Goal: Task Accomplishment & Management: Manage account settings

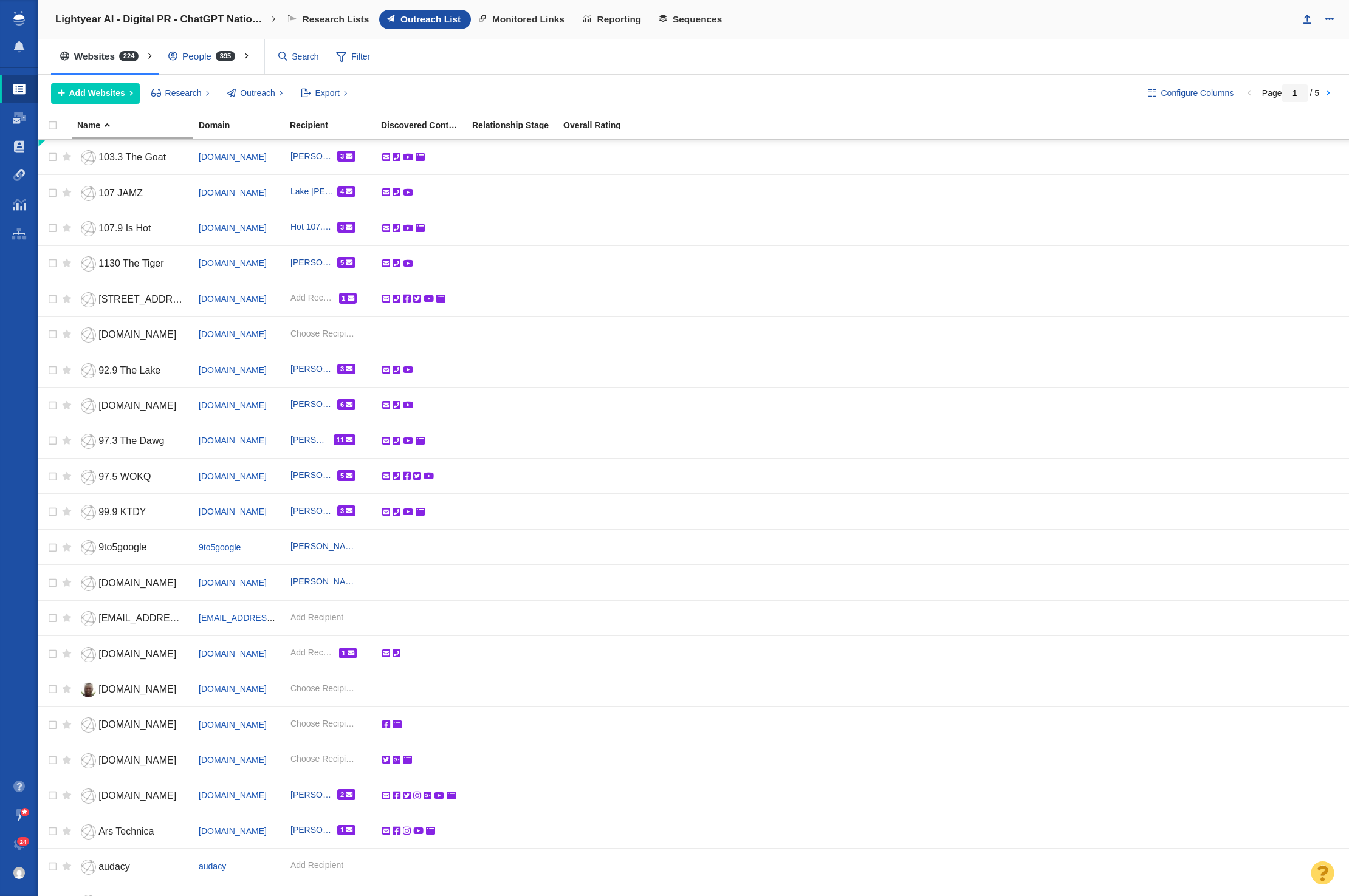
click at [206, 56] on div "People 395" at bounding box center [205, 56] width 91 height 28
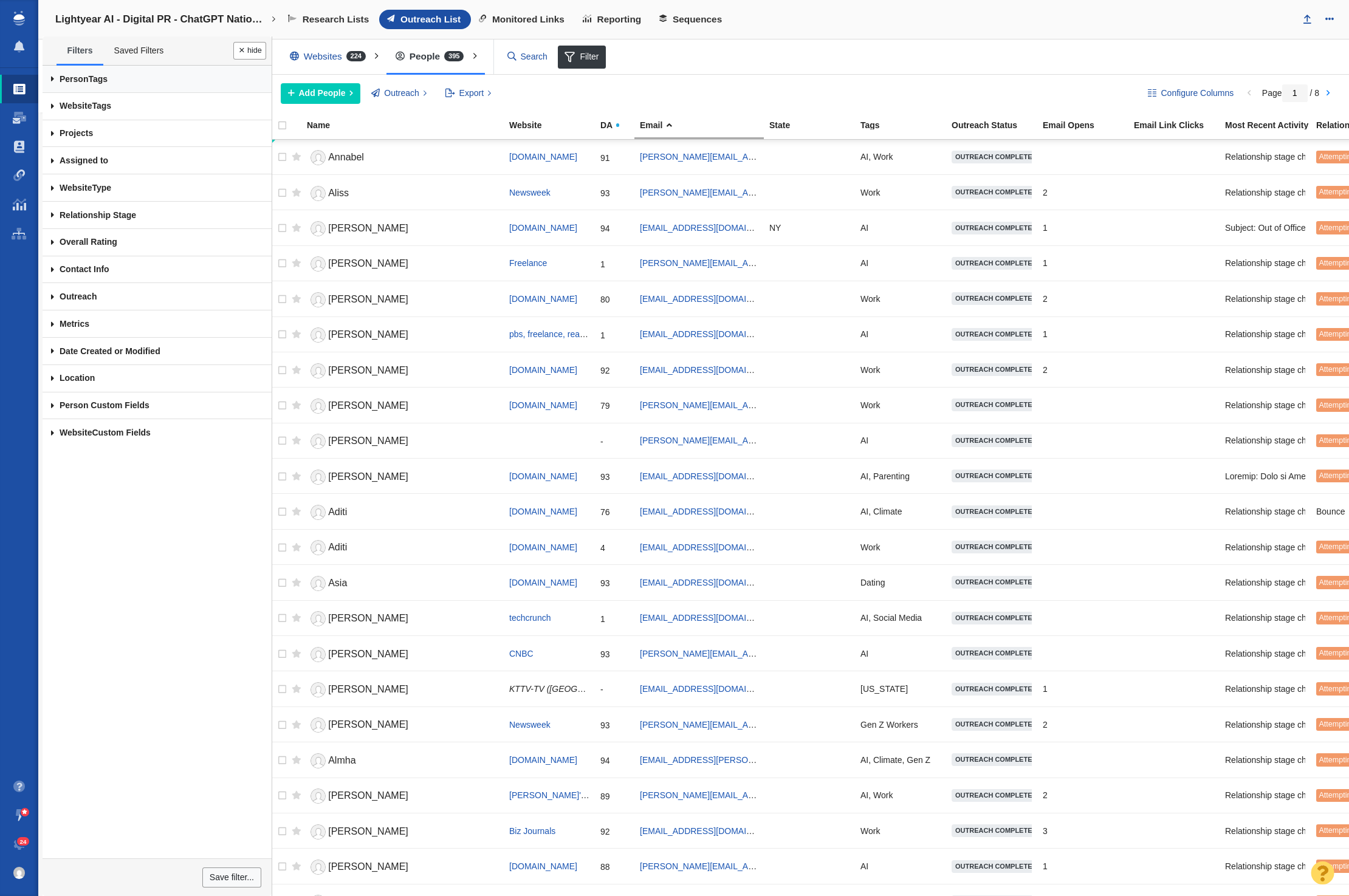
click at [99, 77] on link "Person Tags" at bounding box center [157, 79] width 229 height 28
drag, startPoint x: 800, startPoint y: 66, endPoint x: 791, endPoint y: 67, distance: 9.1
click at [799, 67] on div "Websites 224 All Websites Assigned To Me Recently Viewed Starred People 395 All…" at bounding box center [808, 57] width 1081 height 36
click at [22, 124] on link "Dashboard" at bounding box center [19, 117] width 38 height 29
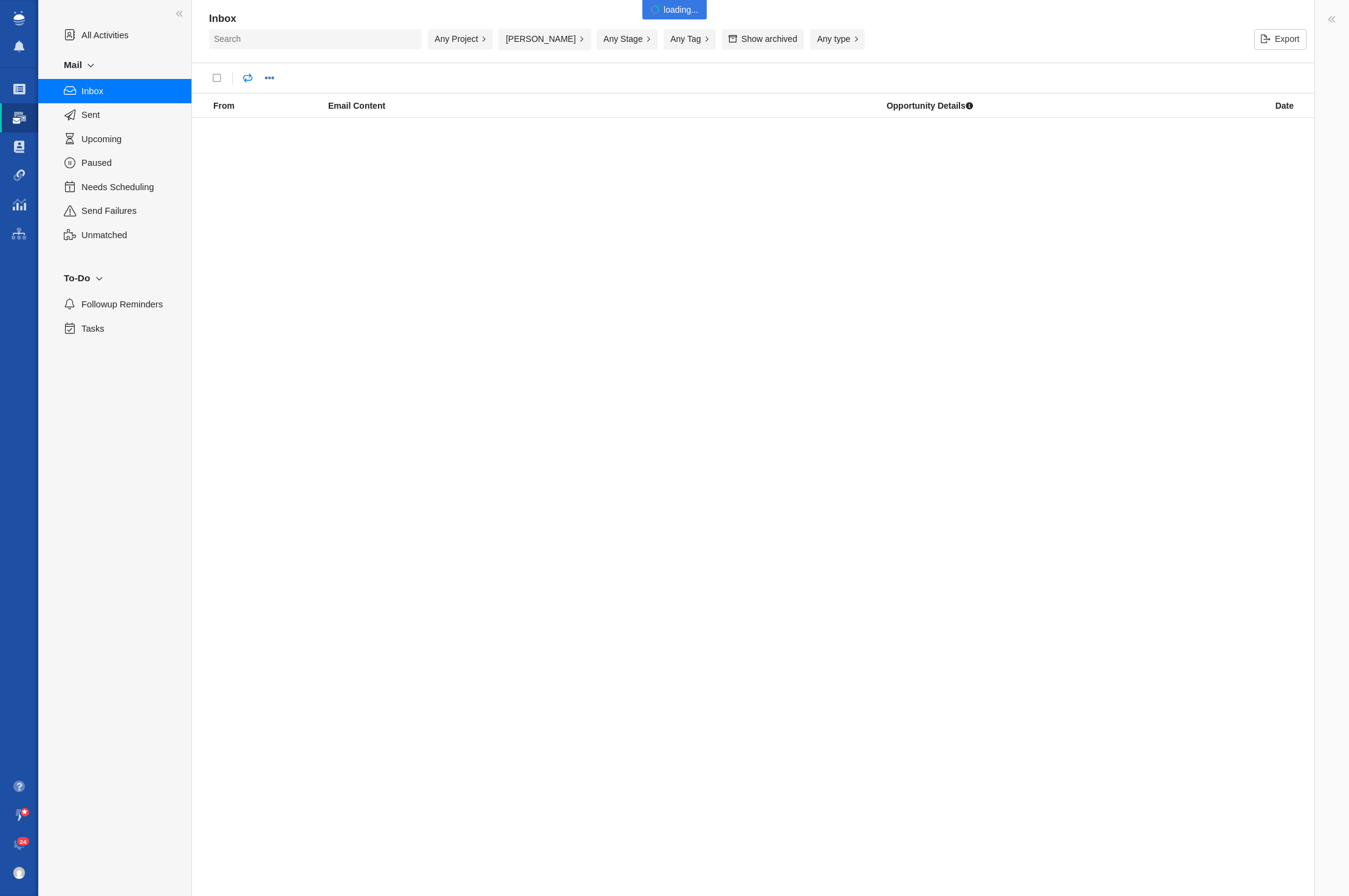
click at [520, 37] on button "[PERSON_NAME]" at bounding box center [544, 39] width 92 height 20
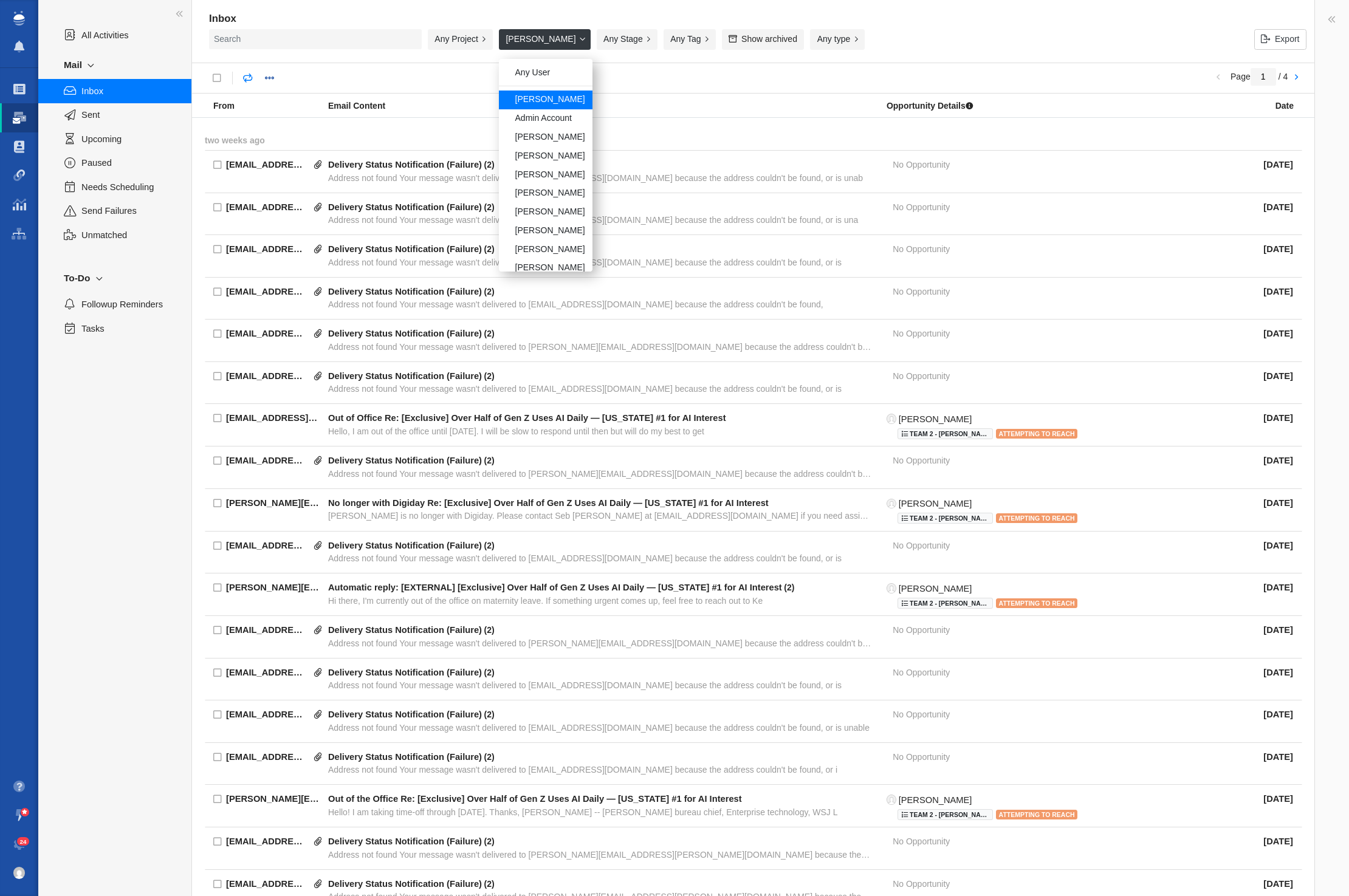
scroll to position [103, 0]
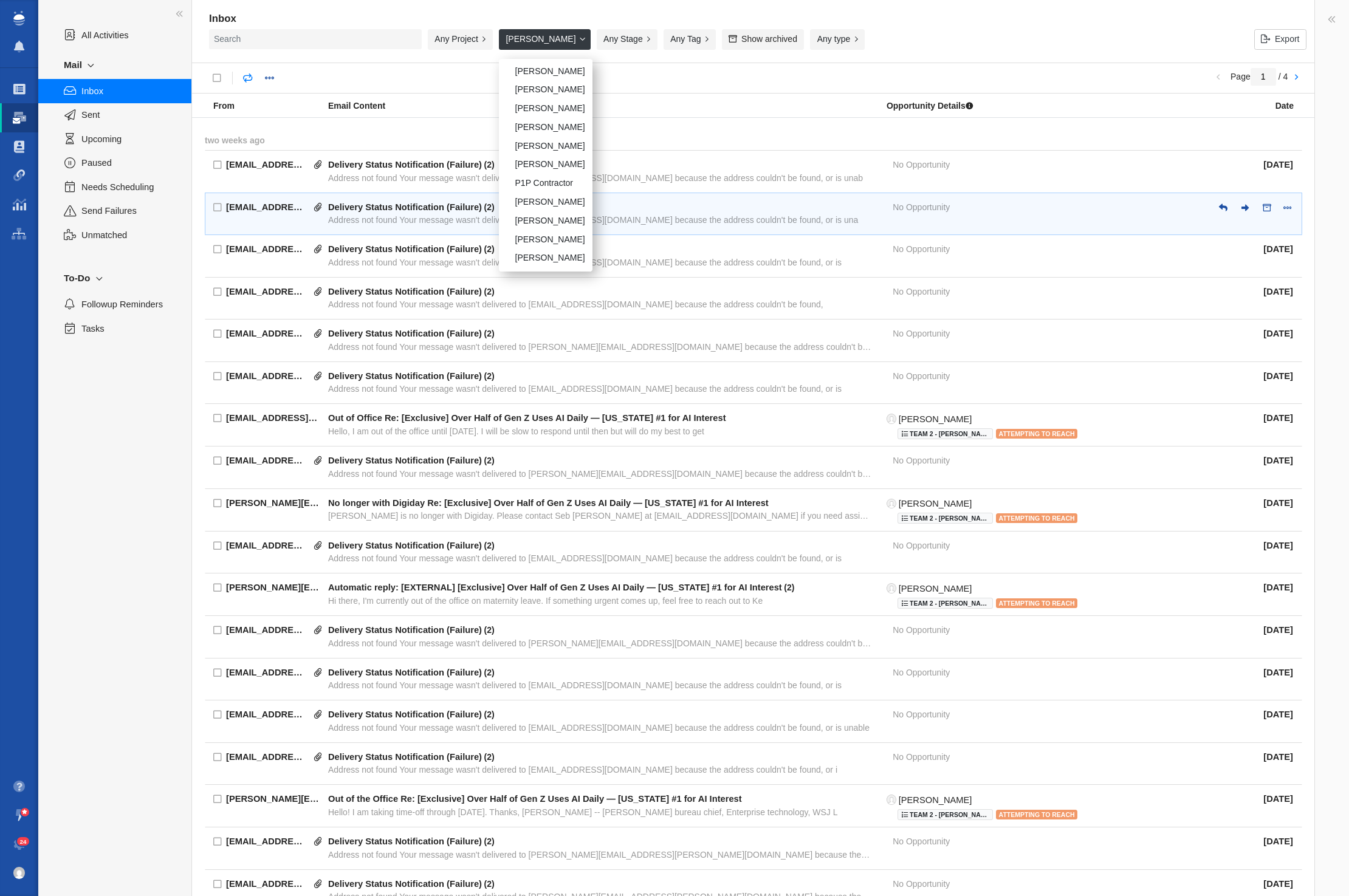
click at [554, 223] on div "[PERSON_NAME]" at bounding box center [545, 220] width 93 height 19
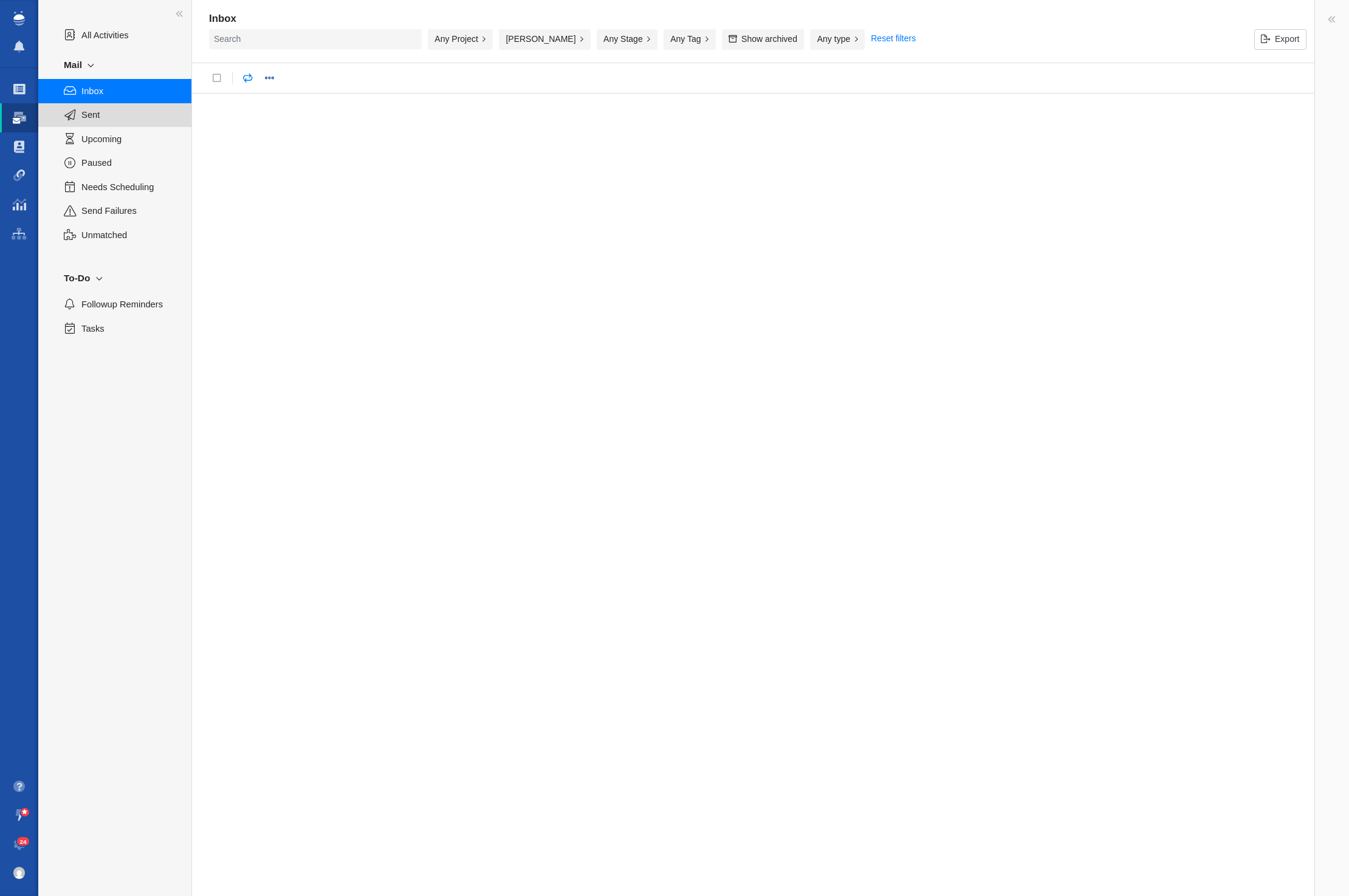
click at [106, 110] on span "Sent" at bounding box center [130, 115] width 97 height 13
drag, startPoint x: 469, startPoint y: 39, endPoint x: 486, endPoint y: 41, distance: 17.1
click at [469, 39] on div "Any Project" at bounding box center [460, 39] width 65 height 20
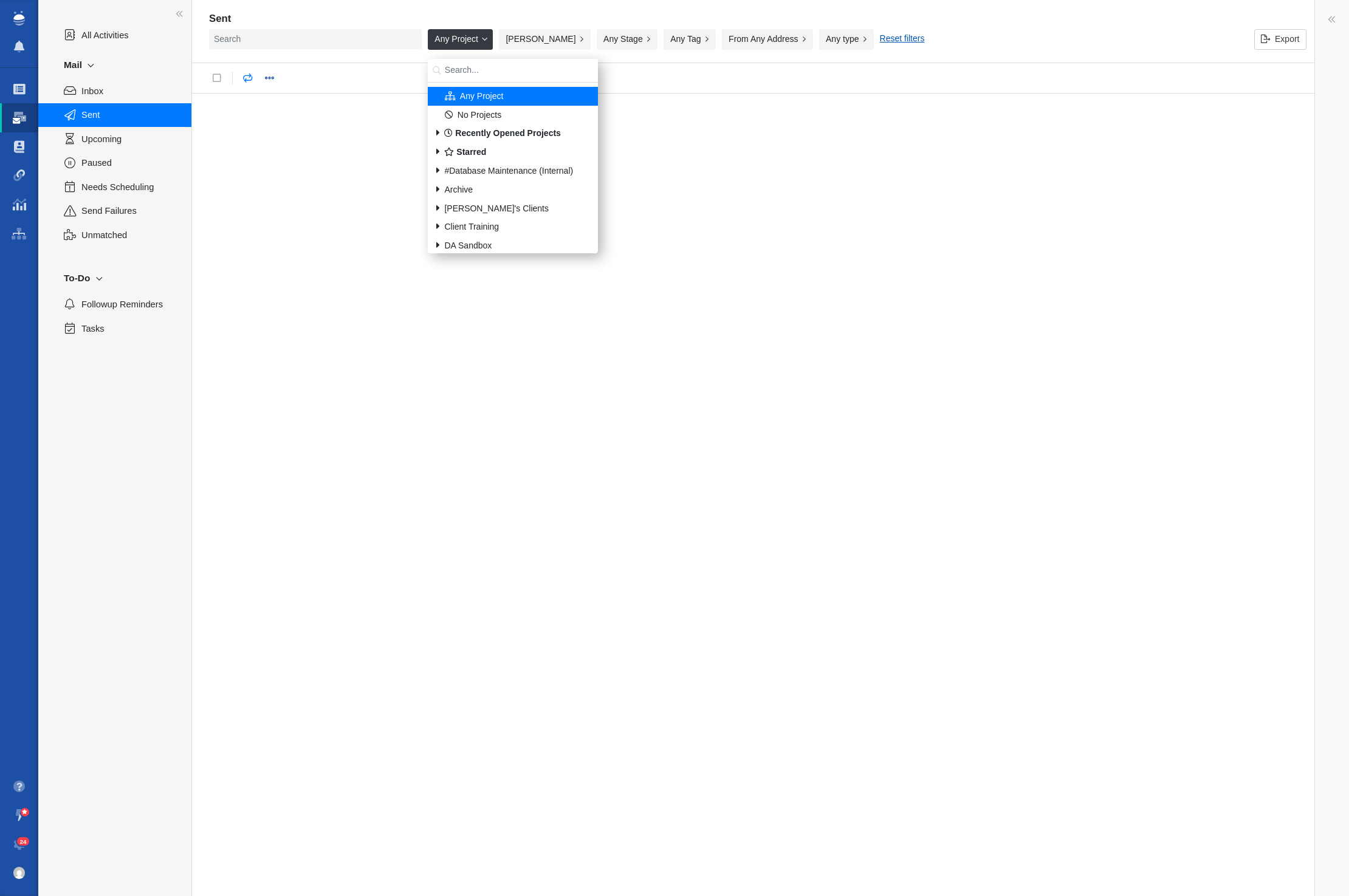
click at [869, 79] on div at bounding box center [753, 78] width 1123 height 31
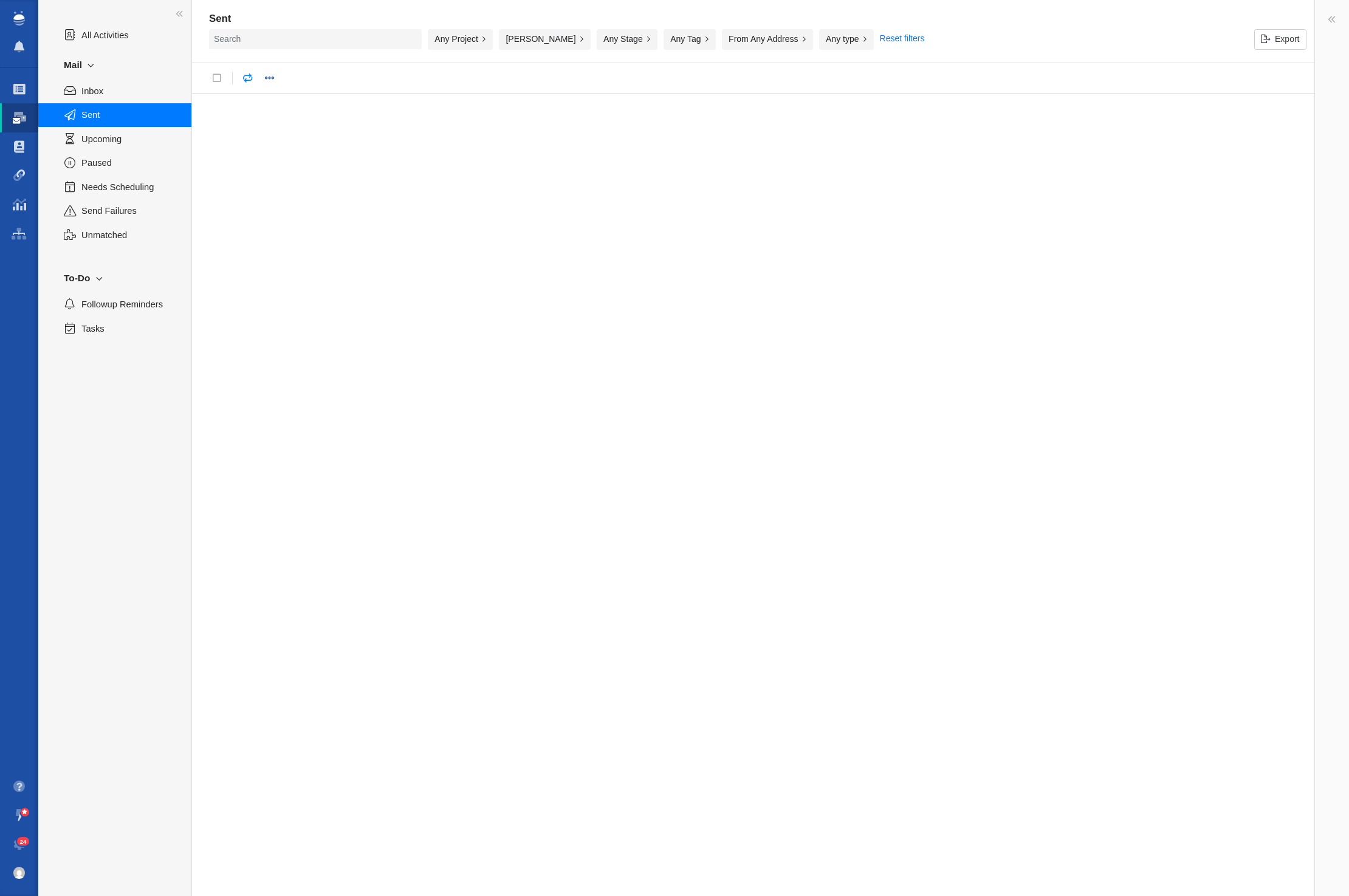
click at [880, 36] on link "Reset filters" at bounding box center [903, 38] width 45 height 19
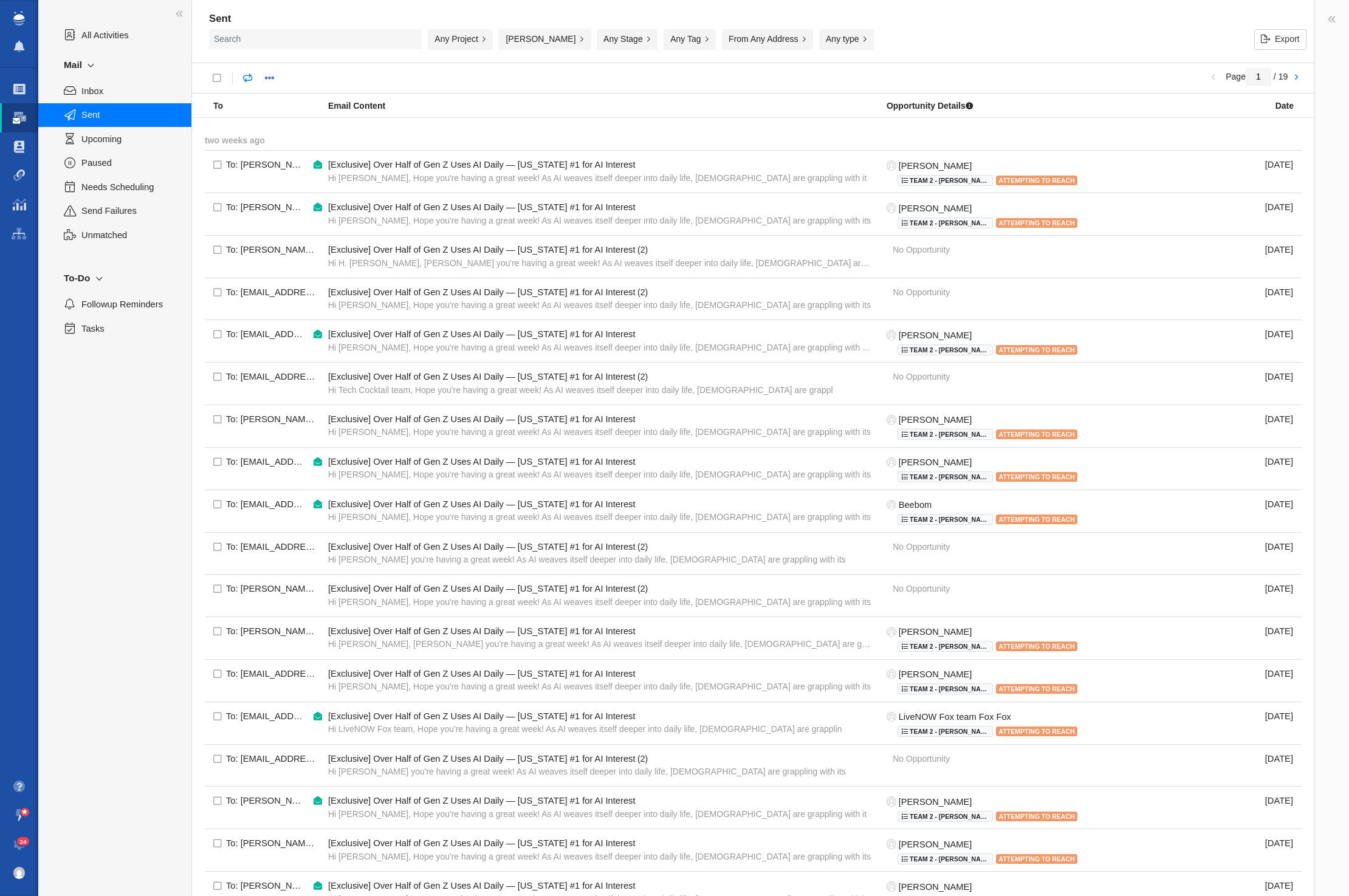
click at [530, 38] on button "[PERSON_NAME]" at bounding box center [544, 39] width 92 height 20
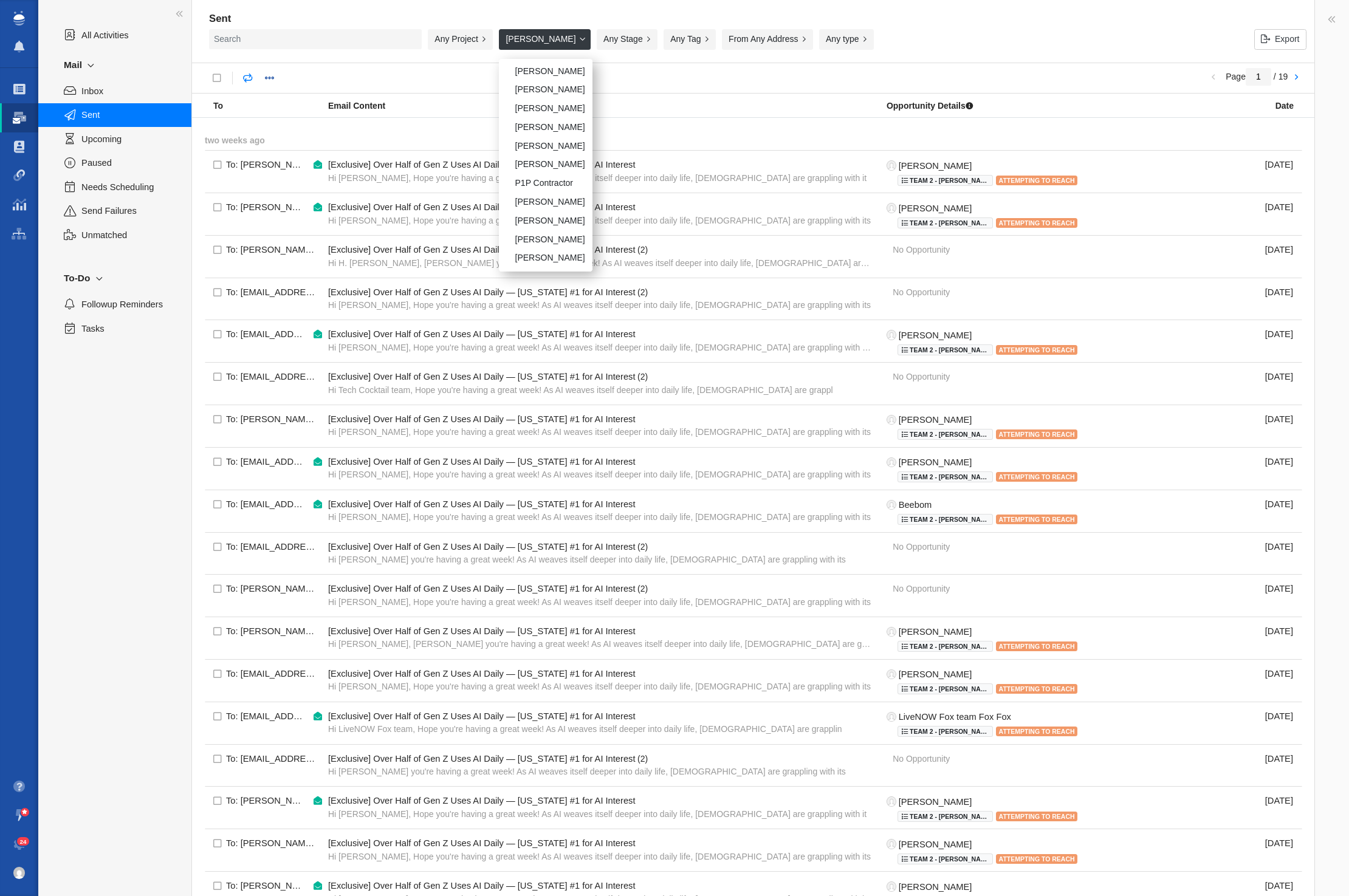
click at [955, 29] on div "Any Project Any Project No Projects Recently Opened Projects [US_STATE] [US_STA…" at bounding box center [729, 42] width 1040 height 26
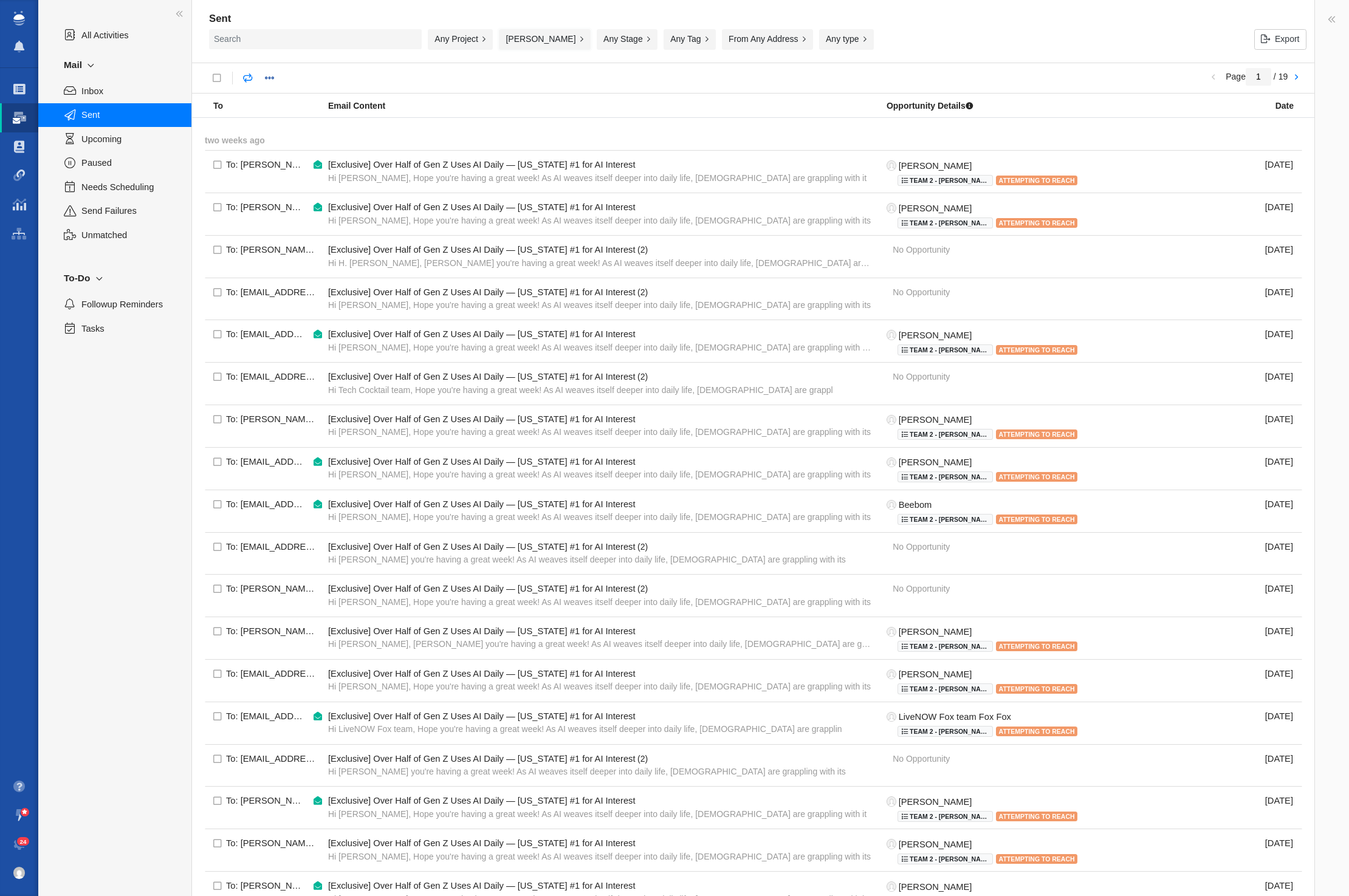
click at [534, 41] on button "[PERSON_NAME]" at bounding box center [544, 39] width 92 height 20
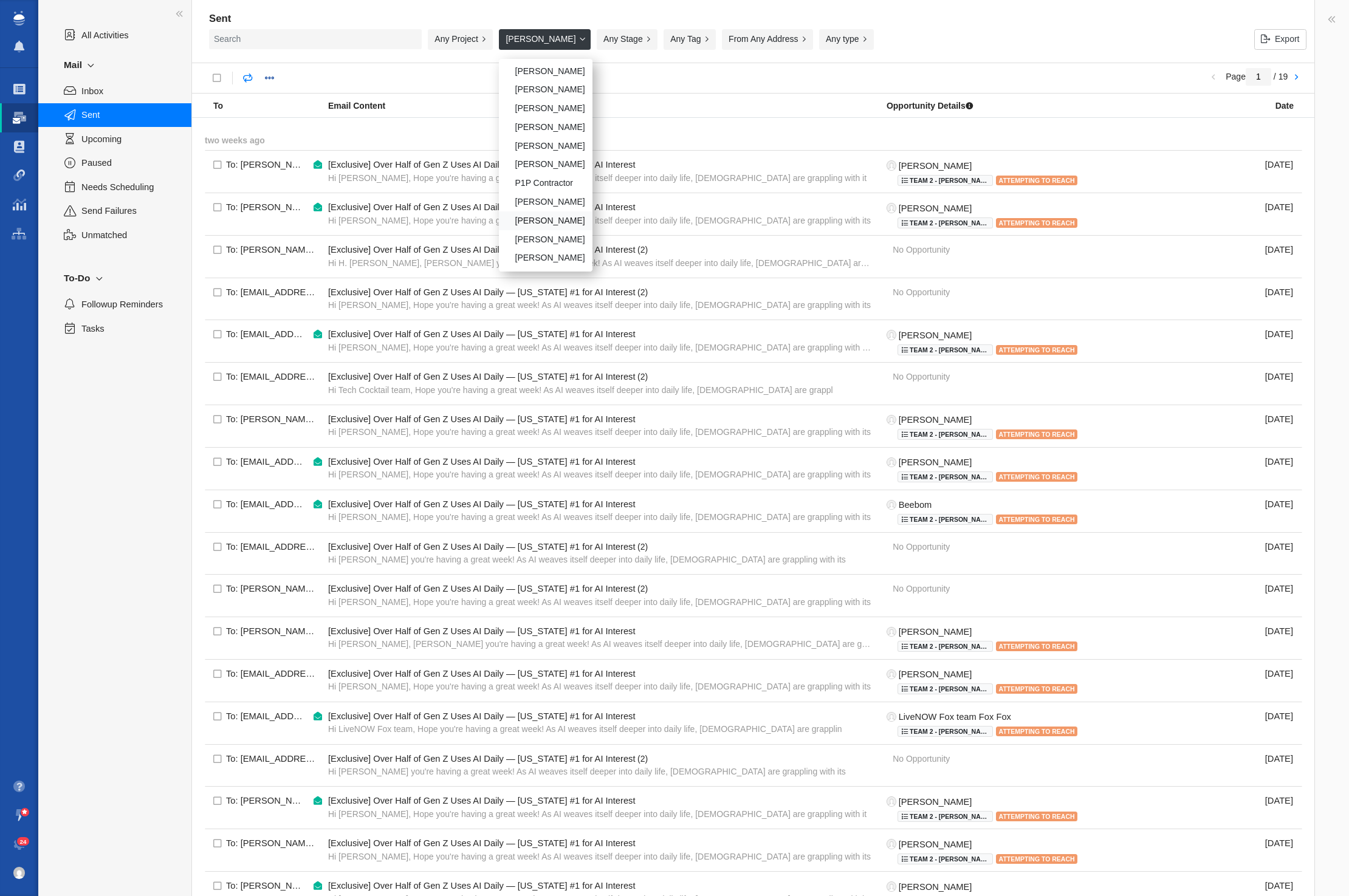
click at [542, 218] on div "[PERSON_NAME]" at bounding box center [545, 220] width 93 height 19
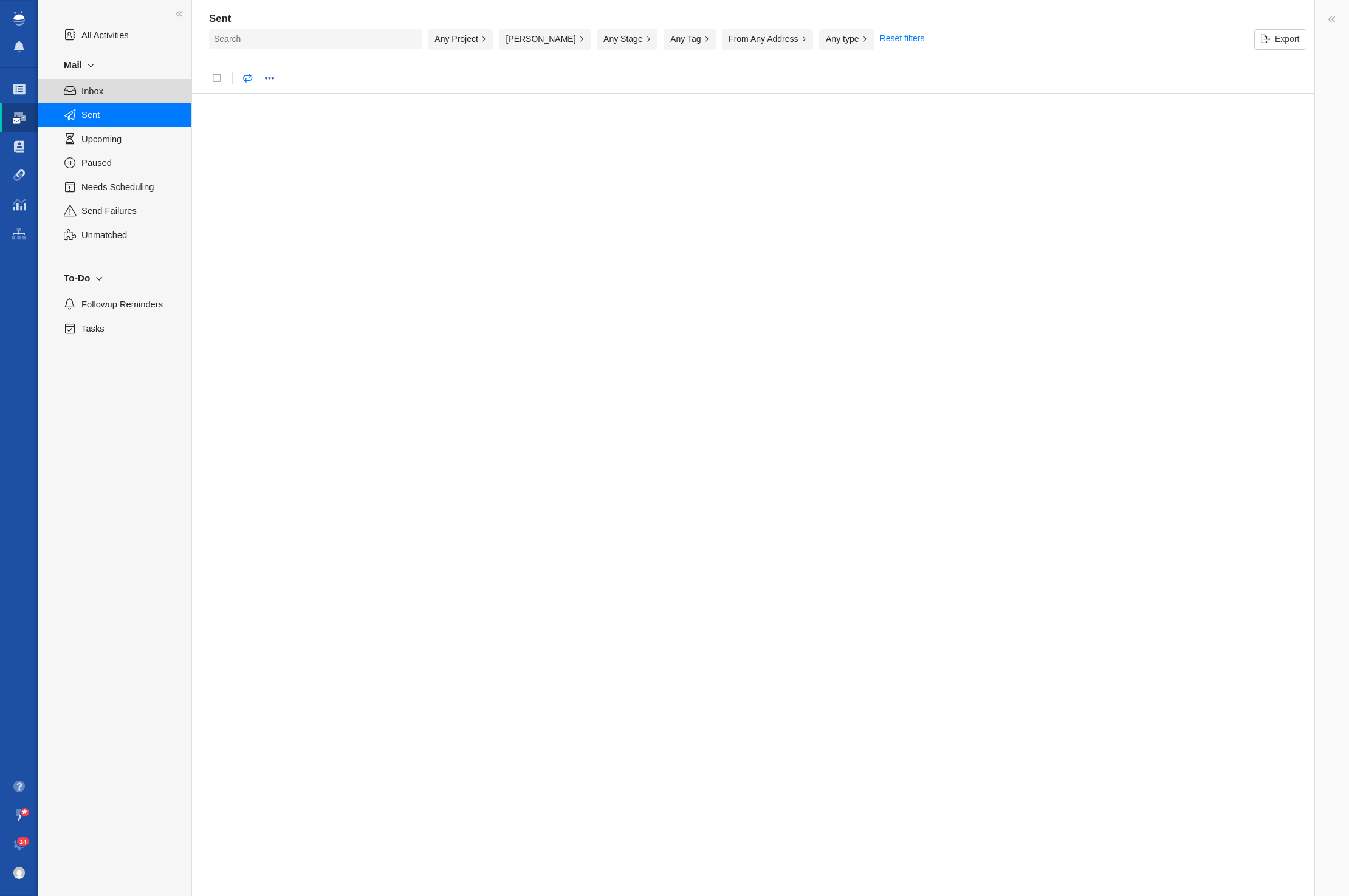
drag, startPoint x: 94, startPoint y: 89, endPoint x: 88, endPoint y: 89, distance: 6.0
click at [94, 89] on span "Inbox" at bounding box center [130, 91] width 97 height 13
click at [20, 91] on span at bounding box center [20, 90] width 12 height 12
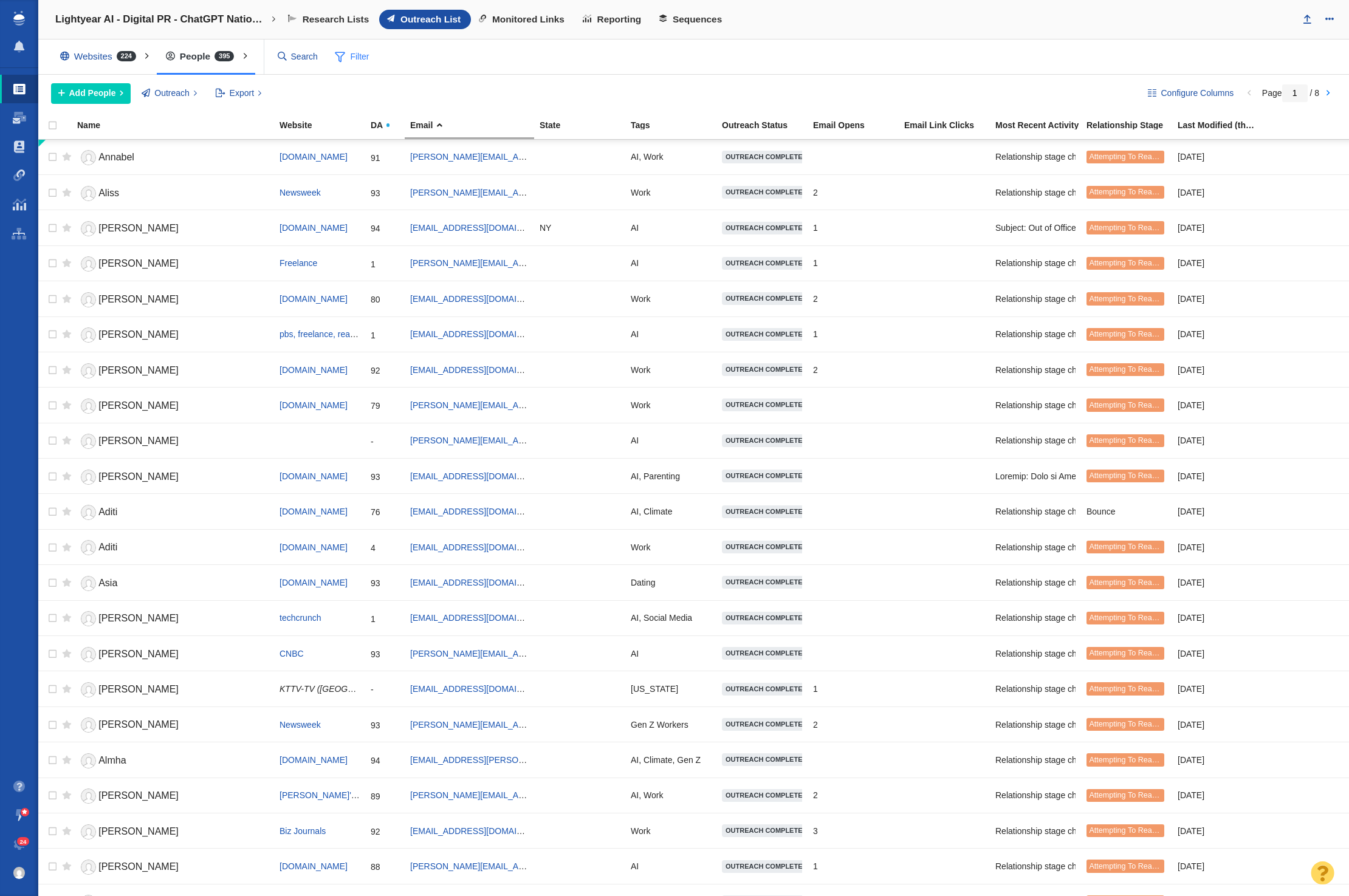
click at [359, 60] on span "Filter" at bounding box center [352, 57] width 49 height 23
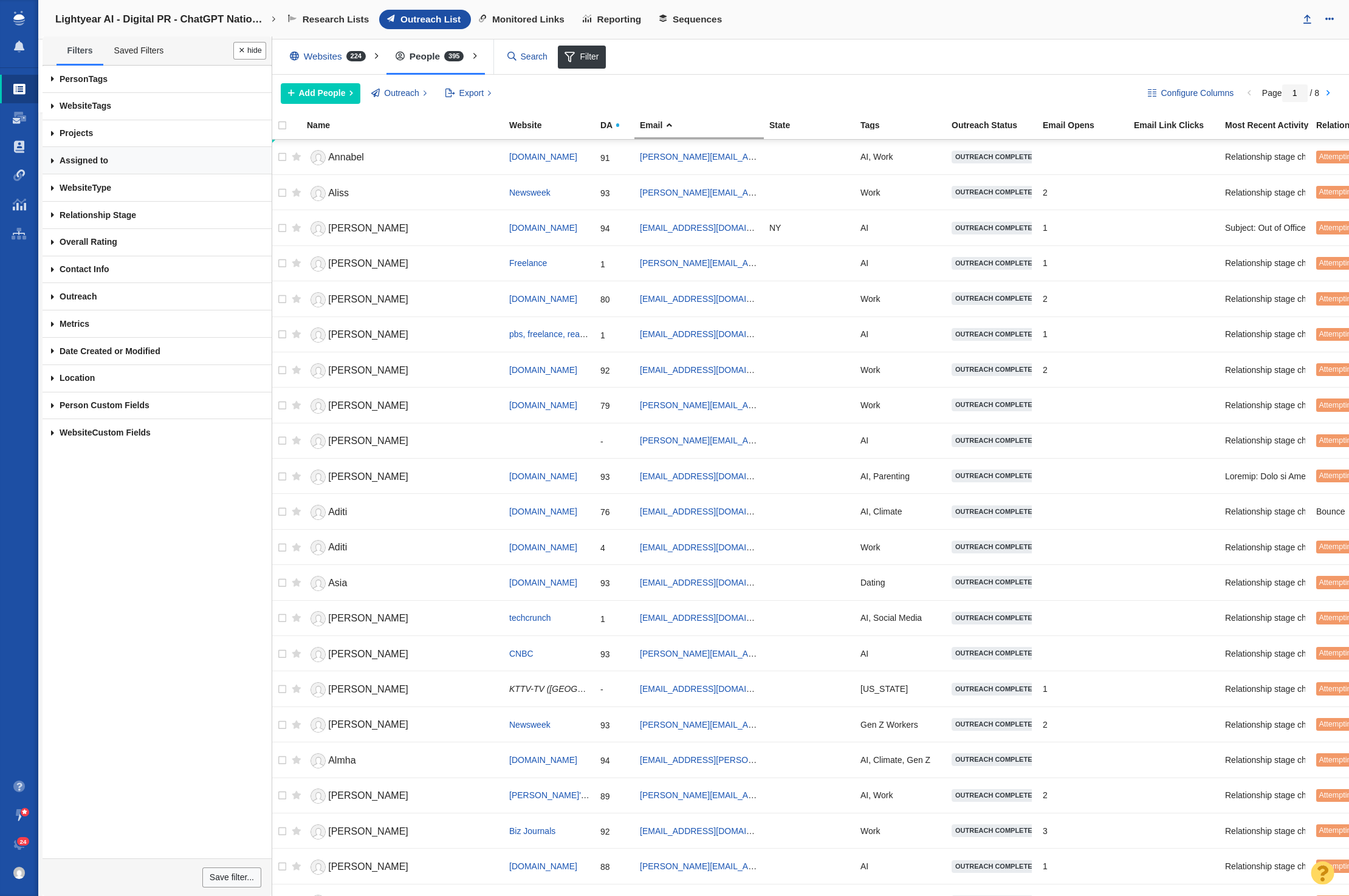
click at [119, 163] on link "Assigned to" at bounding box center [157, 160] width 229 height 28
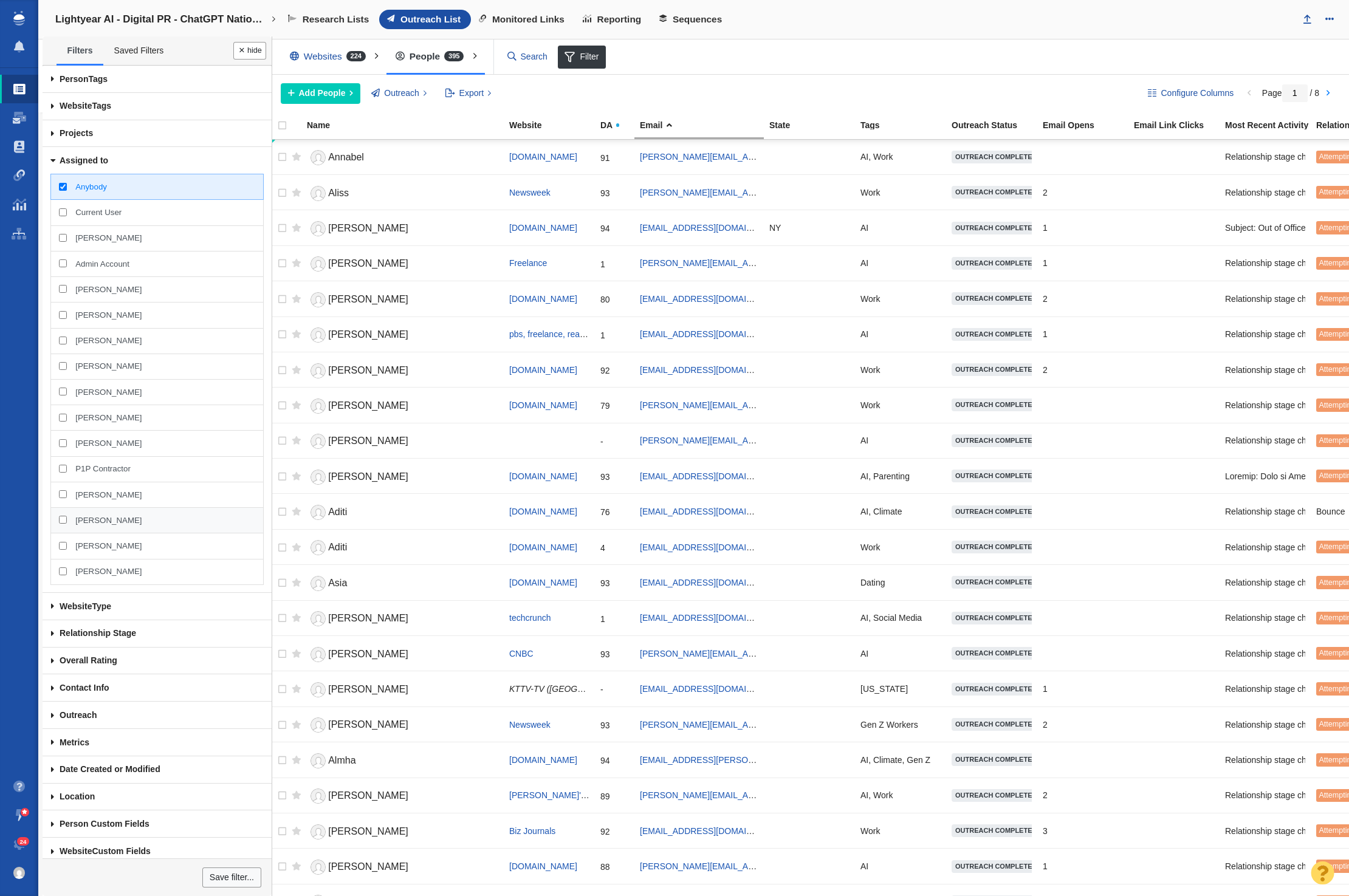
click at [109, 522] on span "[PERSON_NAME]" at bounding box center [108, 521] width 66 height 11
click at [67, 522] on input "[PERSON_NAME]" at bounding box center [62, 519] width 8 height 8
checkbox input "true"
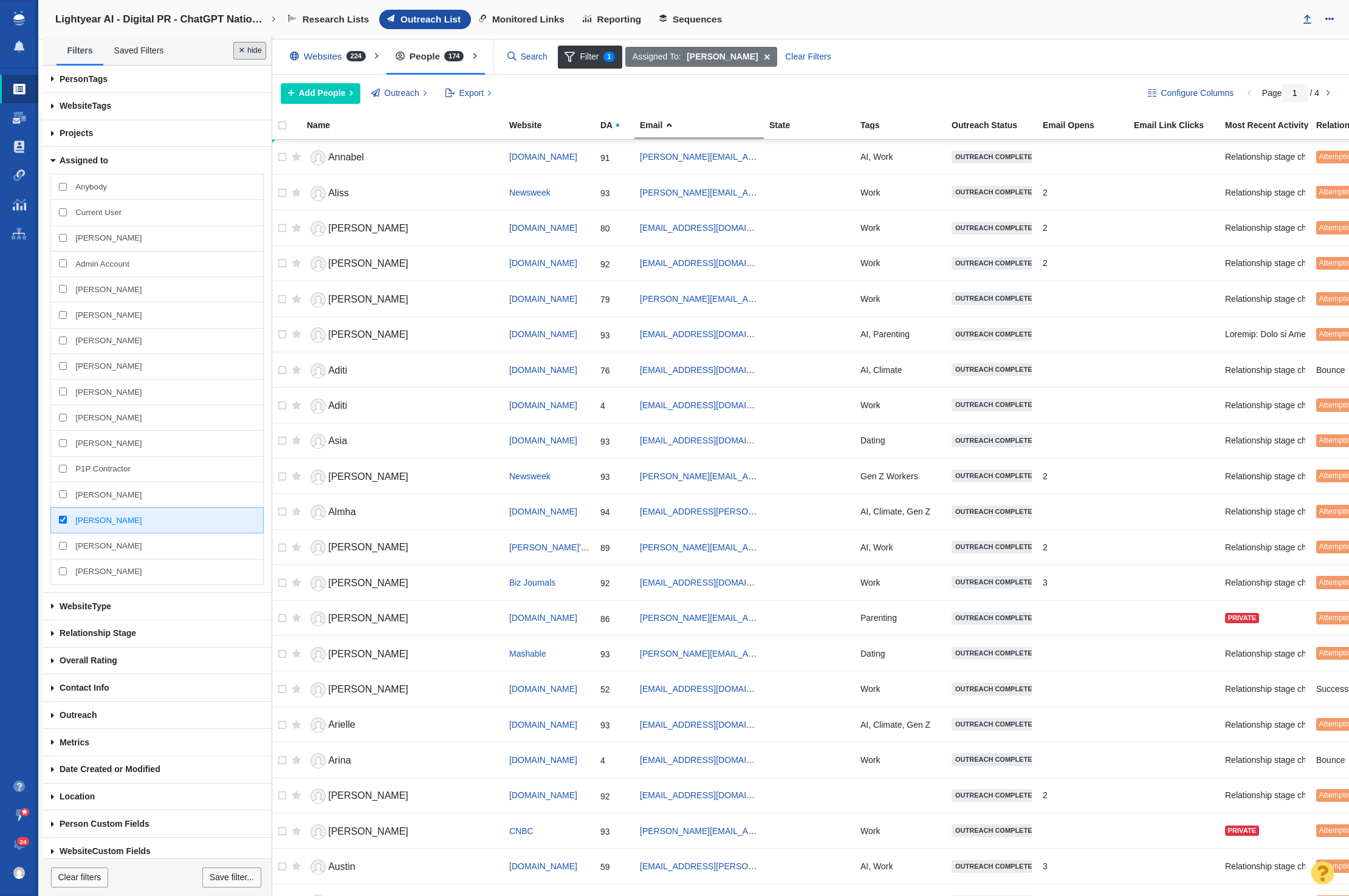
click at [250, 51] on button "Done" at bounding box center [249, 51] width 33 height 18
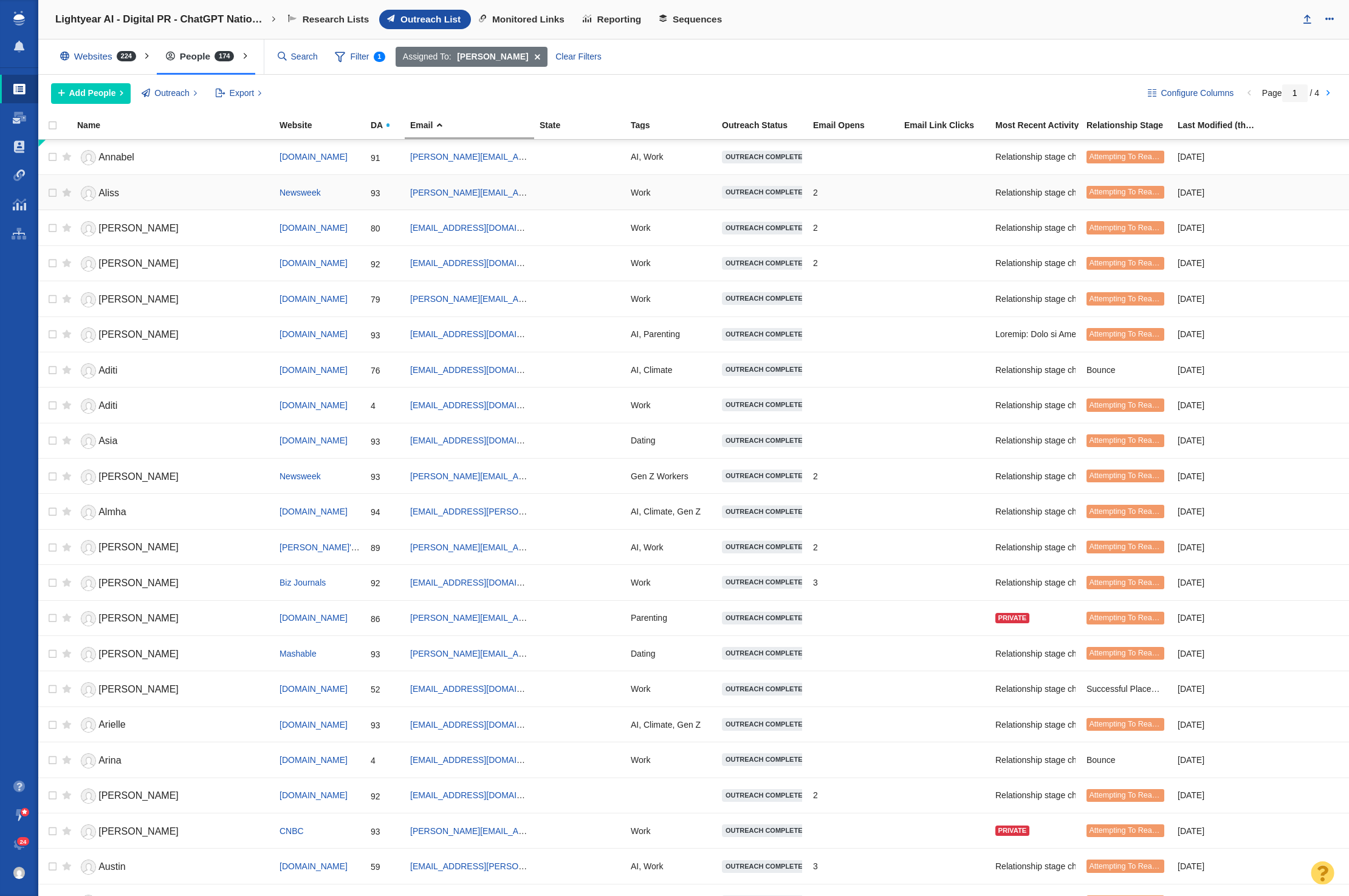
click at [102, 191] on span "Aliss" at bounding box center [108, 193] width 20 height 11
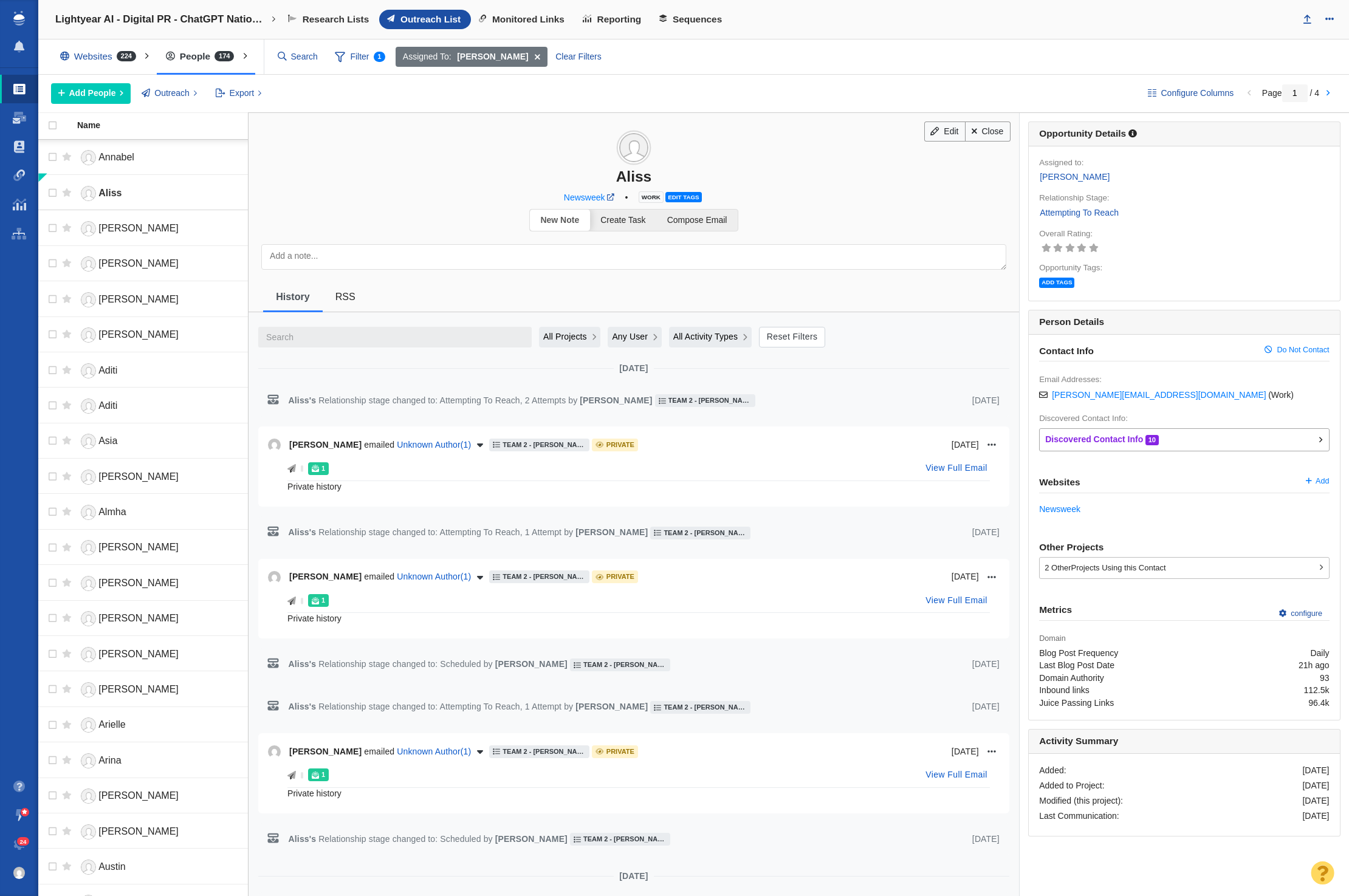
drag, startPoint x: 341, startPoint y: 484, endPoint x: 290, endPoint y: 484, distance: 51.0
click at [290, 484] on div "Private history" at bounding box center [638, 486] width 703 height 11
drag, startPoint x: 647, startPoint y: 485, endPoint x: 849, endPoint y: 476, distance: 202.2
click at [648, 485] on div "Private history" at bounding box center [638, 486] width 703 height 11
click at [947, 464] on button "View Full Email" at bounding box center [956, 468] width 76 height 20
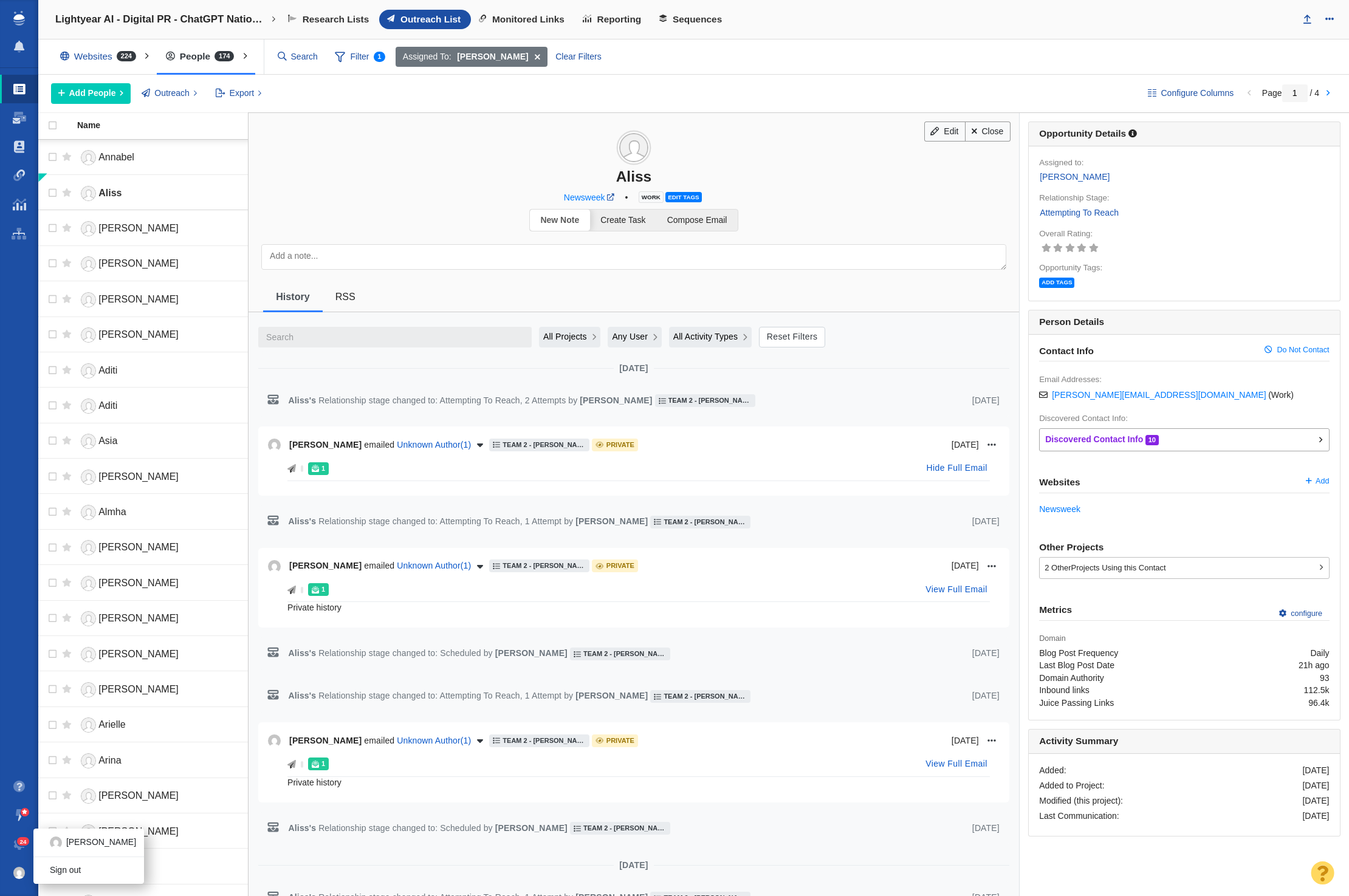
click at [23, 870] on img at bounding box center [20, 873] width 12 height 12
click at [59, 863] on link "Sign out" at bounding box center [89, 870] width 110 height 19
